Goal: Information Seeking & Learning: Learn about a topic

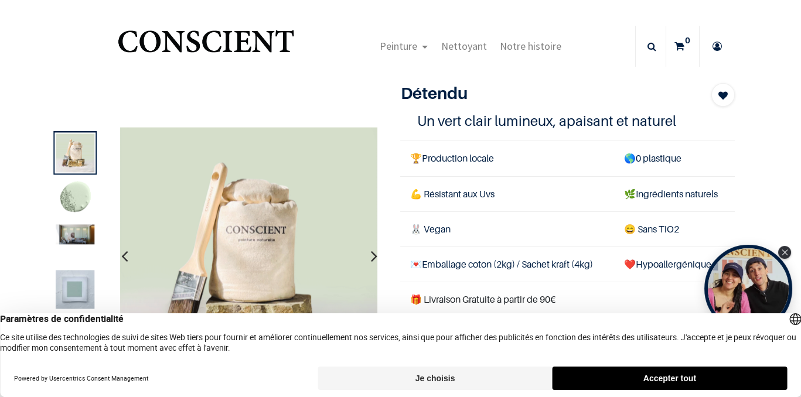
click at [73, 203] on img at bounding box center [75, 198] width 39 height 39
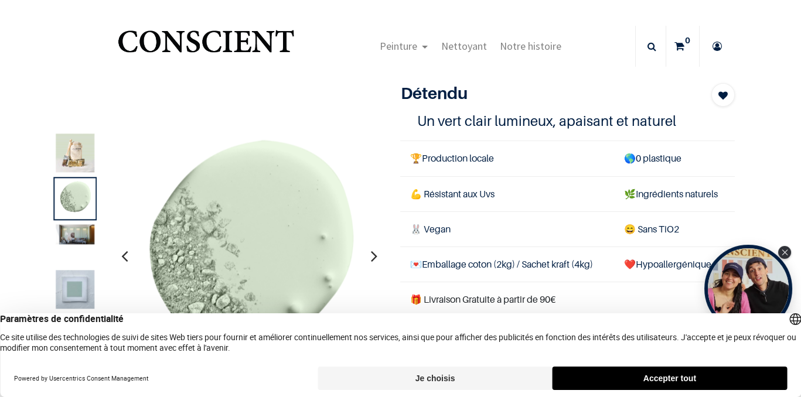
click at [81, 241] on img at bounding box center [75, 235] width 39 height 20
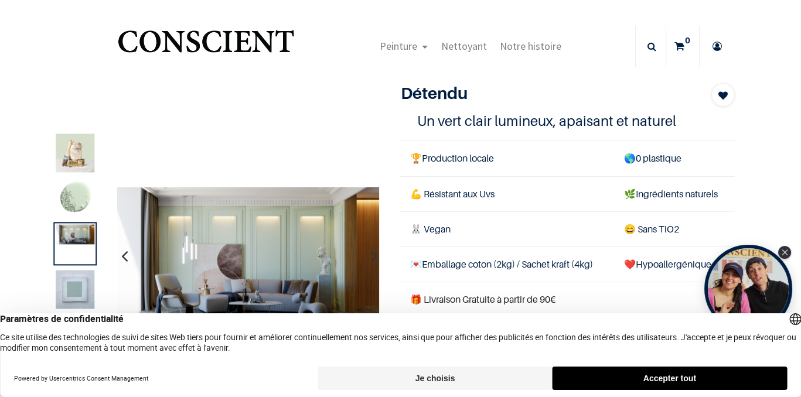
click at [81, 280] on img at bounding box center [75, 290] width 39 height 39
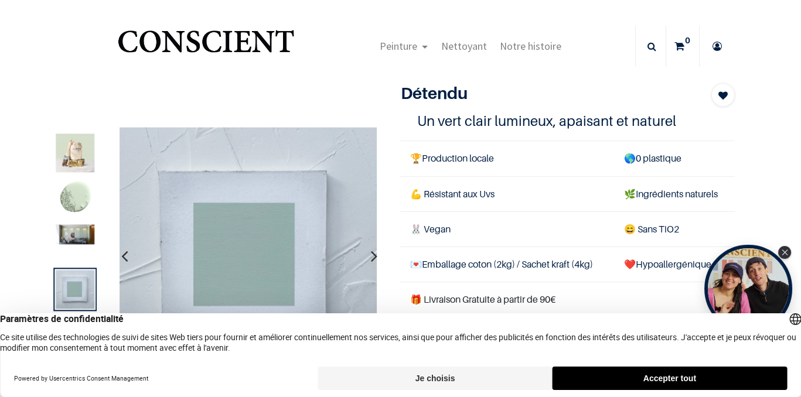
click at [79, 239] on img at bounding box center [75, 235] width 39 height 20
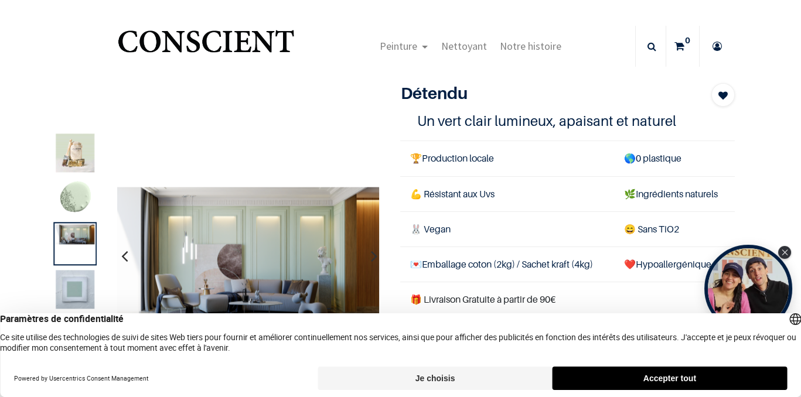
click at [73, 199] on img at bounding box center [75, 198] width 39 height 39
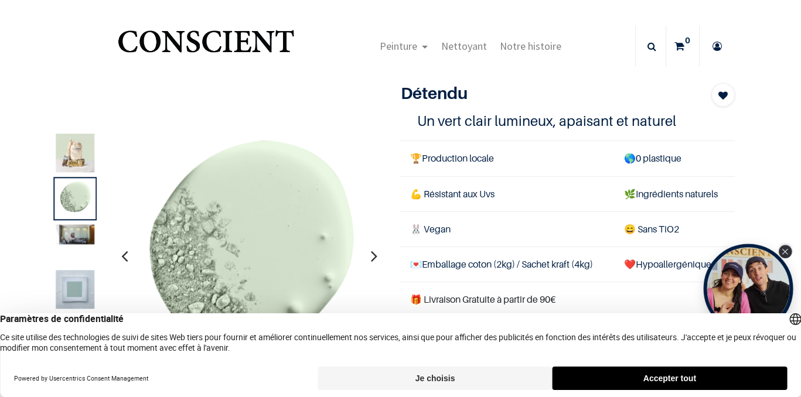
click at [788, 249] on icon "Close Tolstoy widget" at bounding box center [785, 252] width 6 height 6
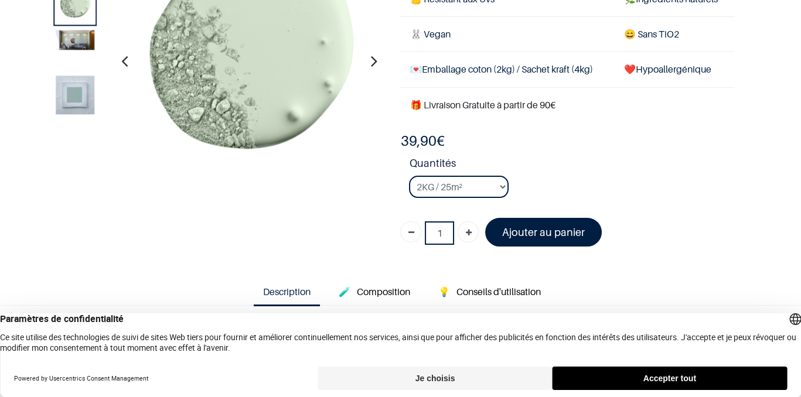
scroll to position [41, 0]
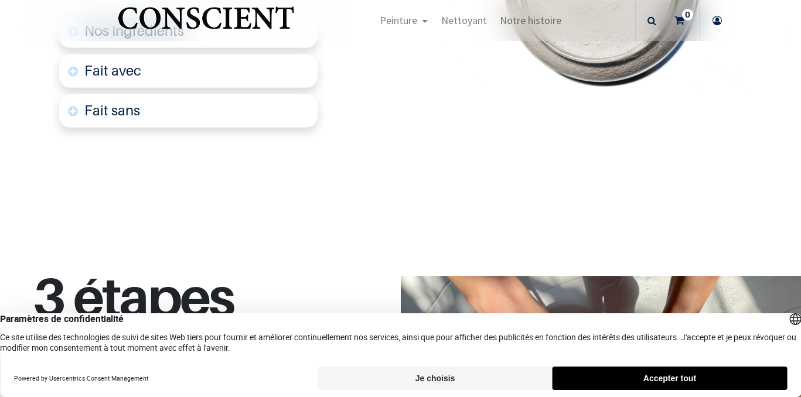
scroll to position [130, 0]
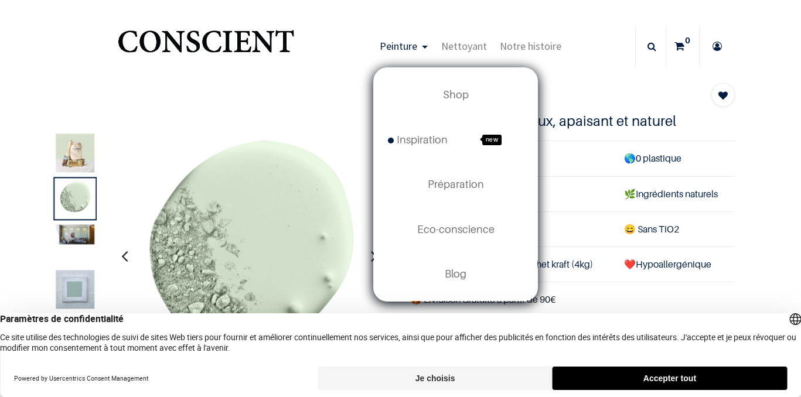
click at [407, 49] on span "Peinture" at bounding box center [399, 45] width 38 height 13
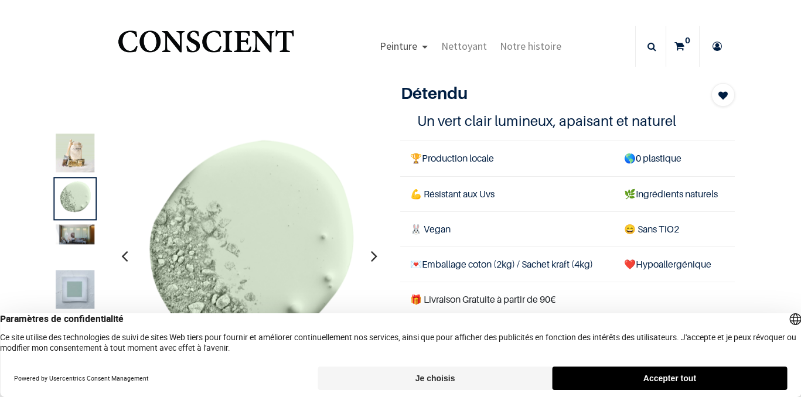
click at [429, 48] on link "Peinture" at bounding box center [404, 46] width 62 height 41
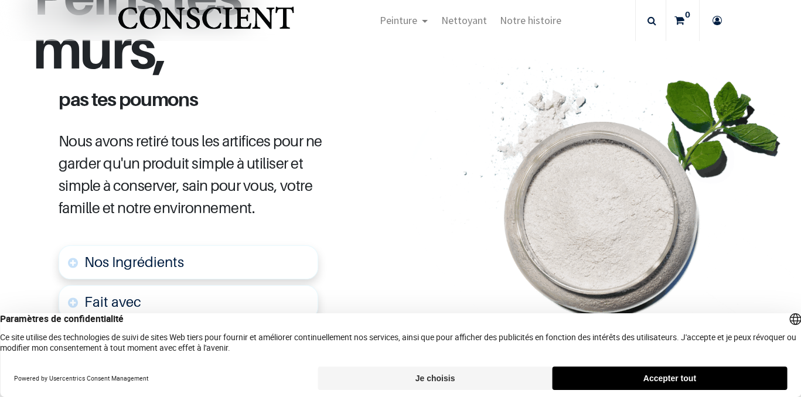
scroll to position [521, 0]
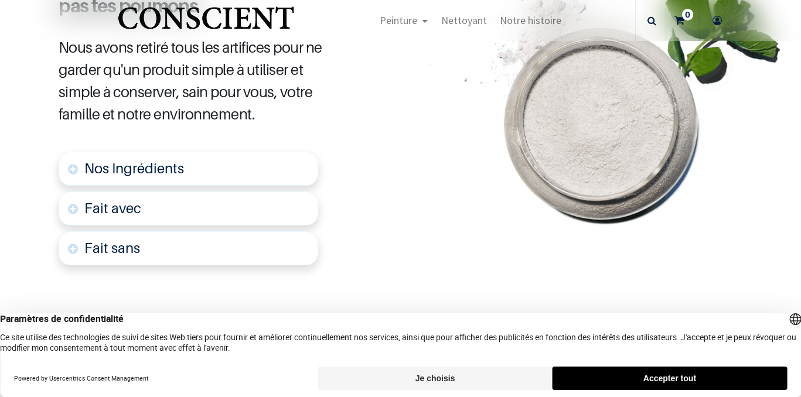
scroll to position [616, 0]
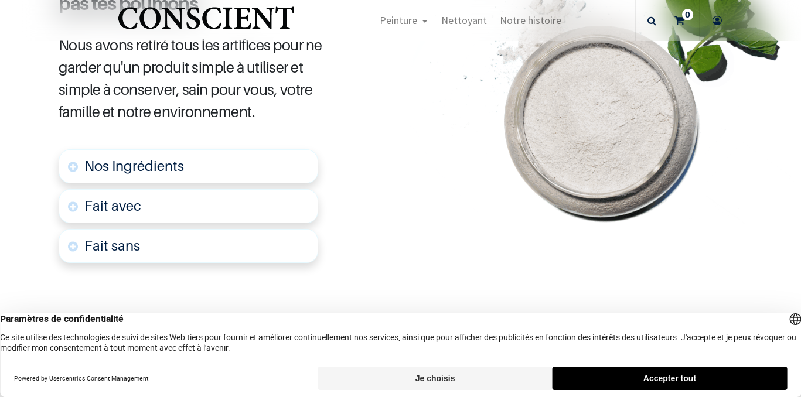
click at [114, 165] on span "Nos Ingrédients" at bounding box center [134, 166] width 100 height 17
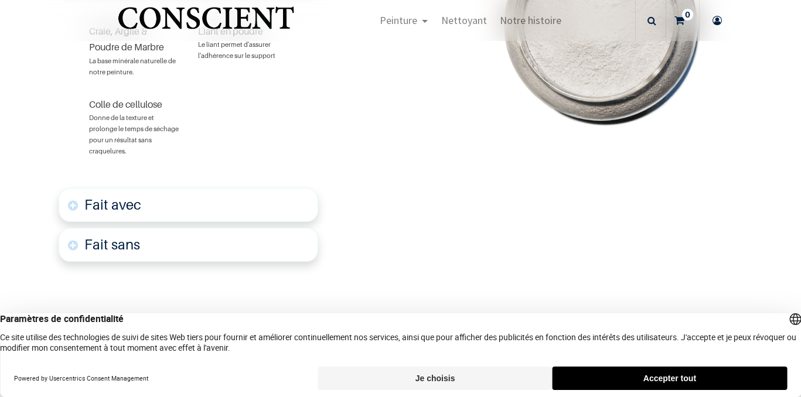
scroll to position [808, 0]
click at [158, 204] on link "Fait avec" at bounding box center [189, 205] width 260 height 34
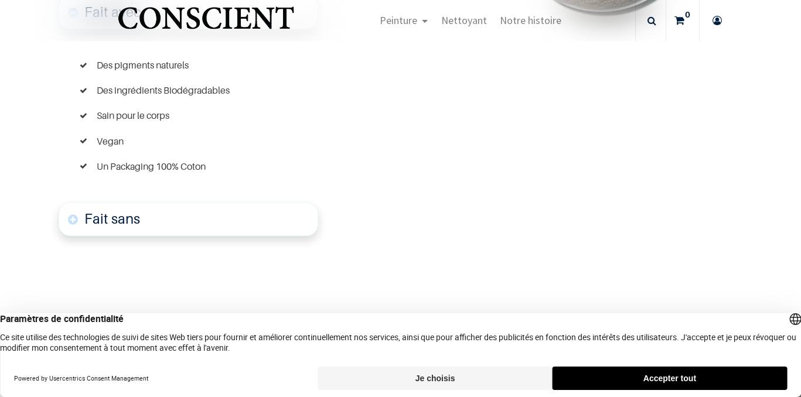
scroll to position [1012, 0]
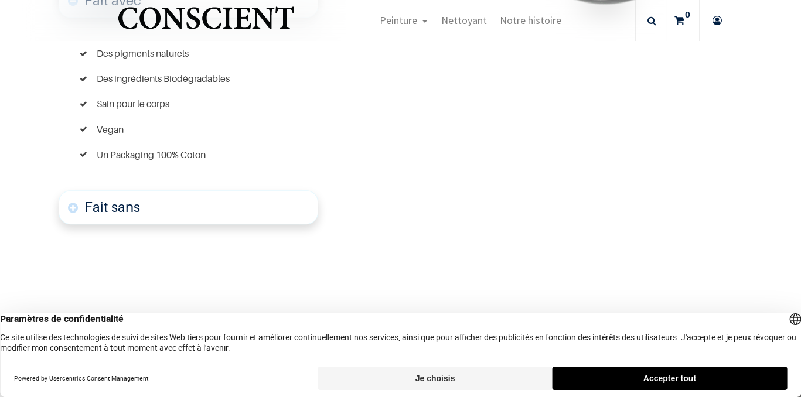
click at [134, 203] on font "Fait sans" at bounding box center [112, 207] width 56 height 17
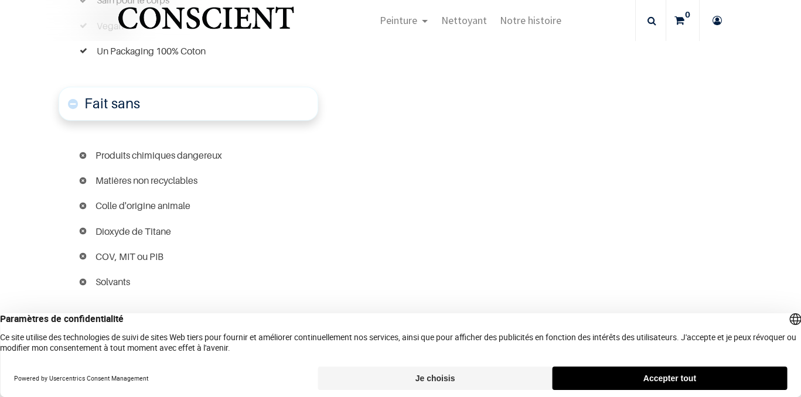
scroll to position [1106, 0]
